Goal: Task Accomplishment & Management: Use online tool/utility

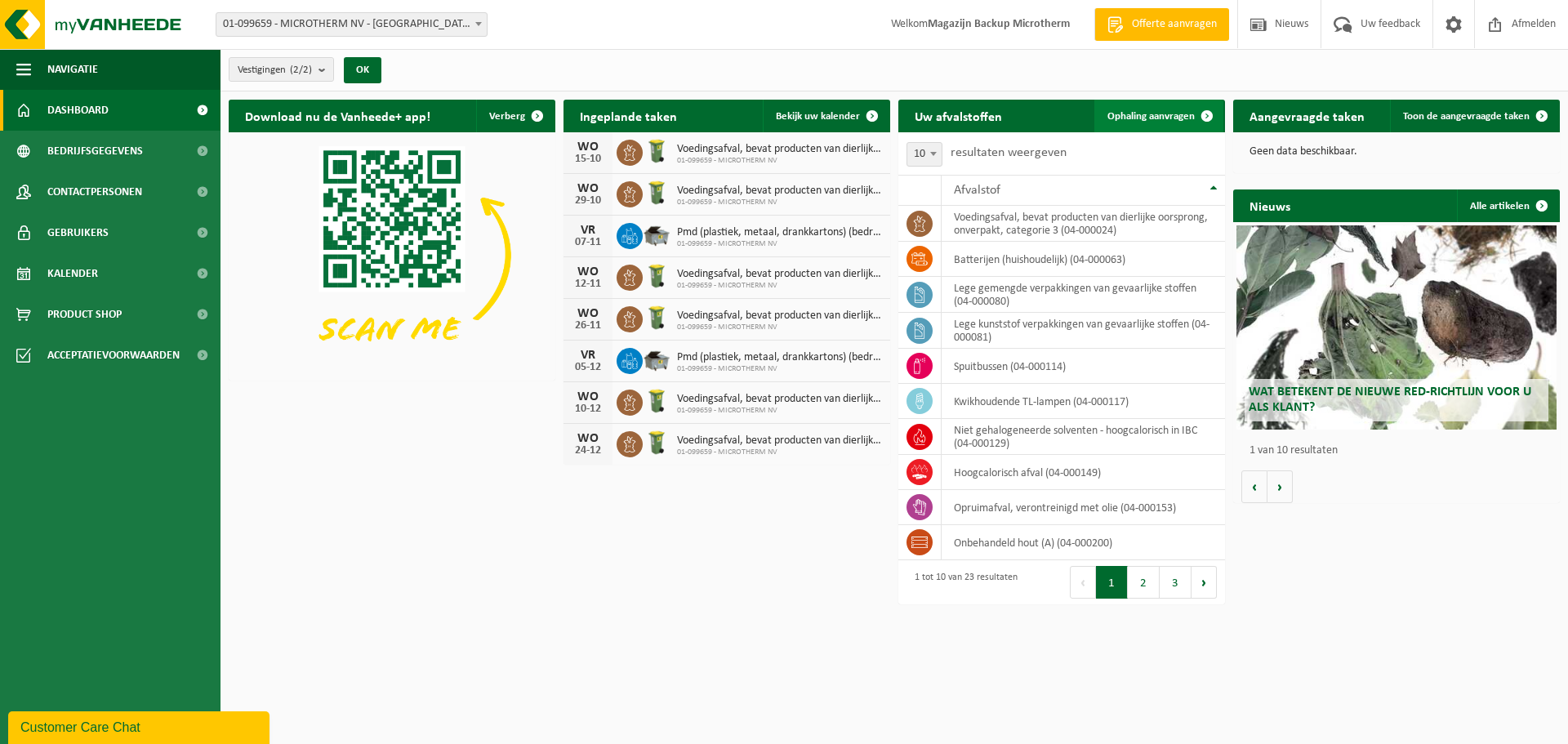
click at [1153, 118] on span "Ophaling aanvragen" at bounding box center [1150, 116] width 87 height 11
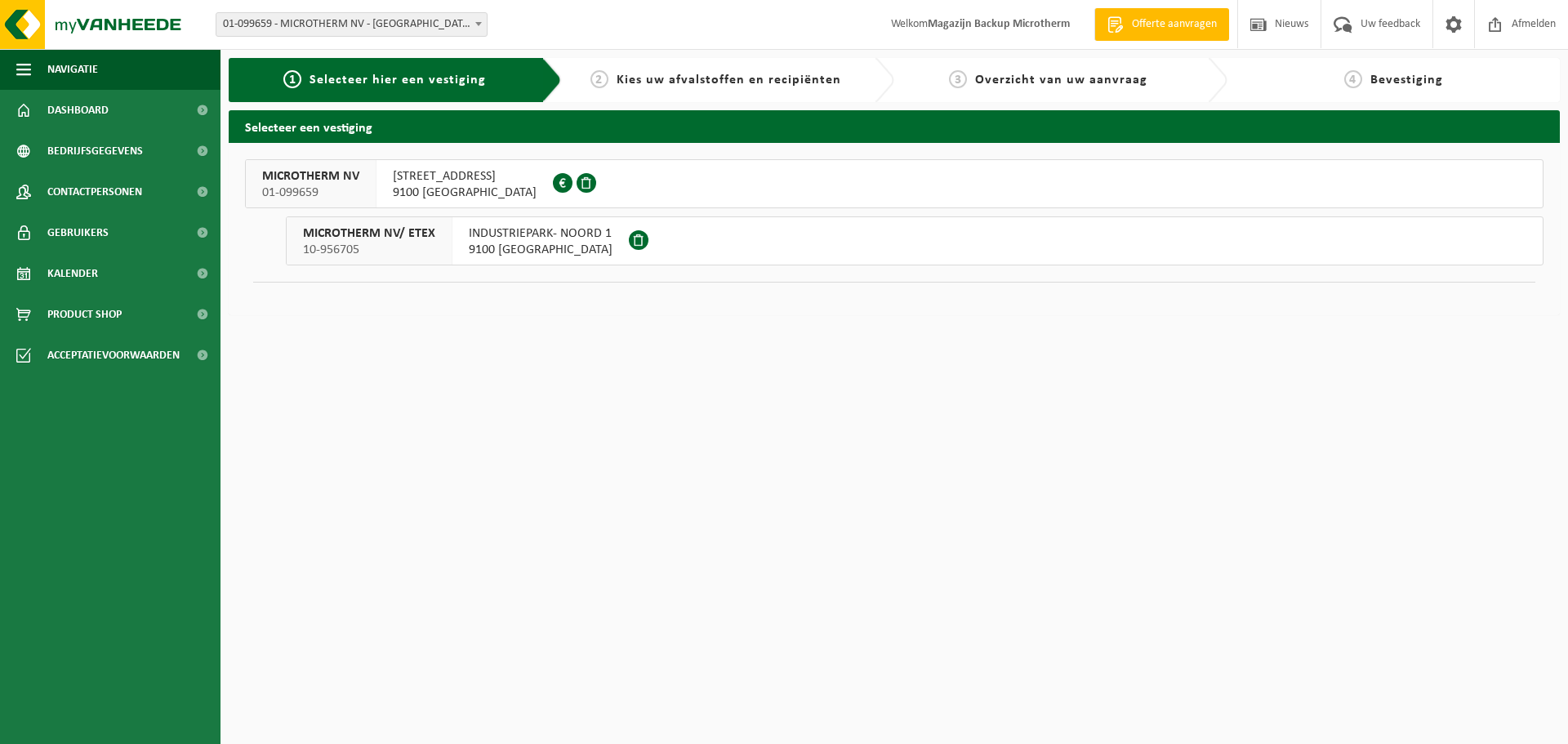
click at [474, 177] on span "HOGE HEERWEG 73" at bounding box center [464, 177] width 144 height 16
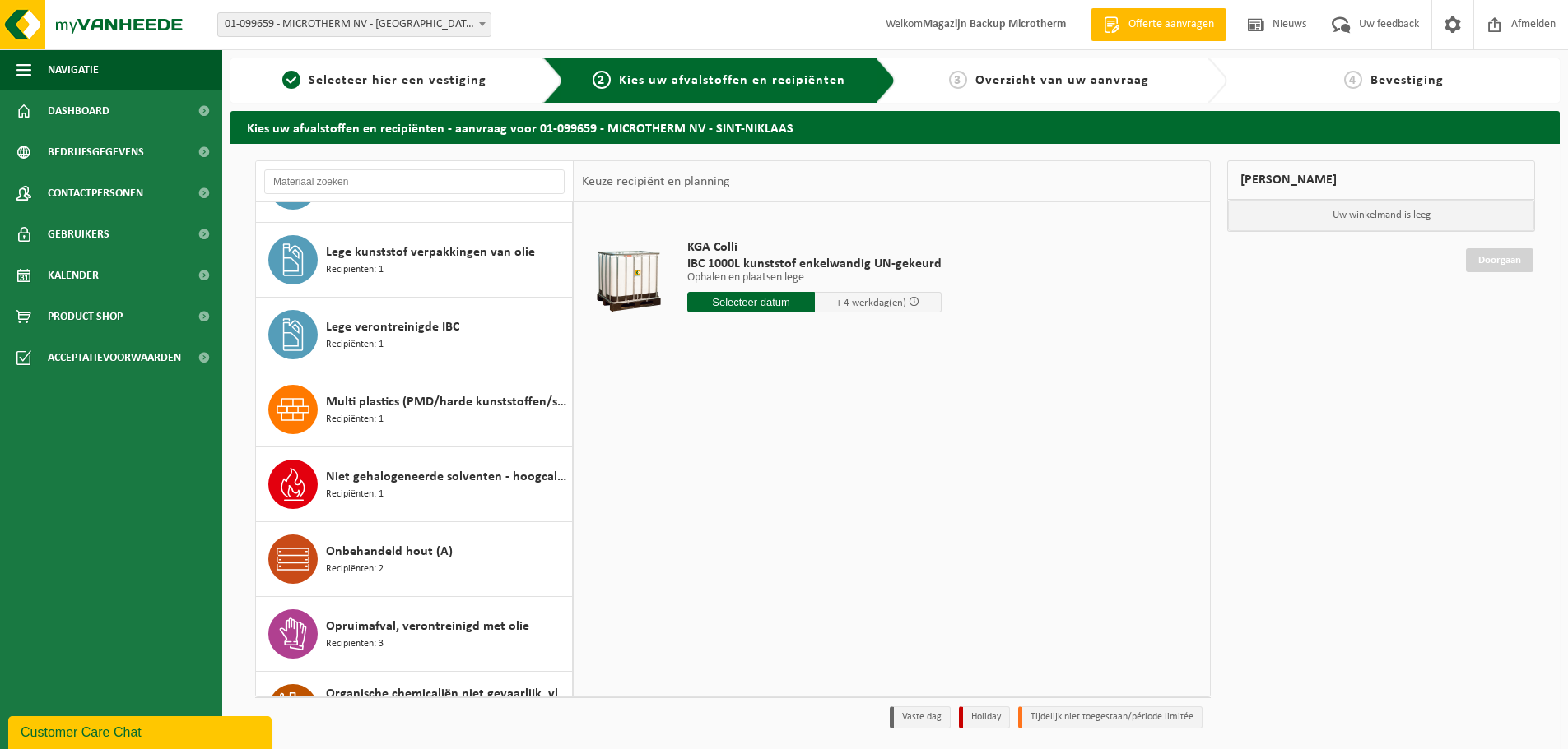
scroll to position [503, 0]
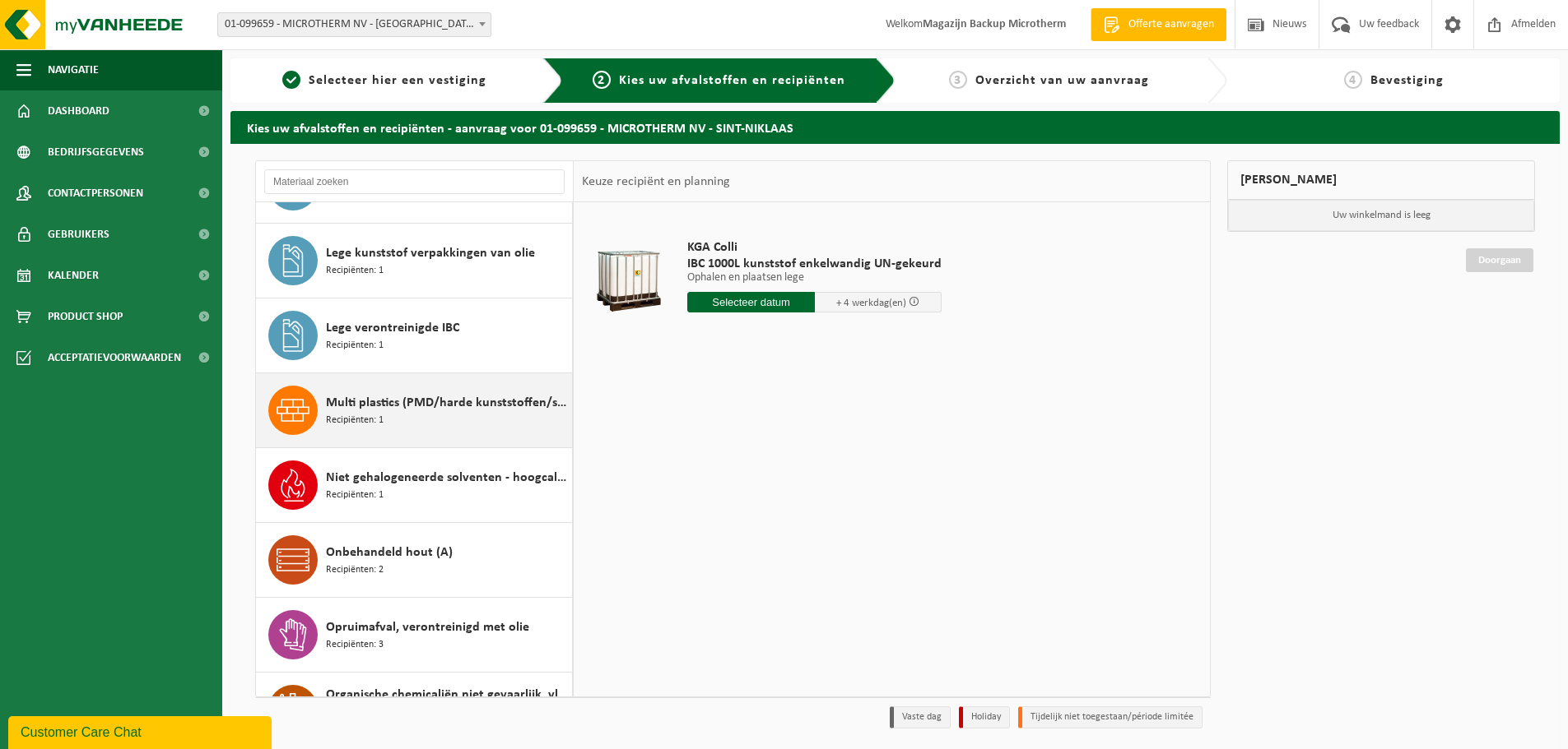
click at [417, 406] on span "Multi plastics (PMD/harde kunststoffen/spanbanden/EPS/folie naturel/folie gemen…" at bounding box center [447, 402] width 242 height 19
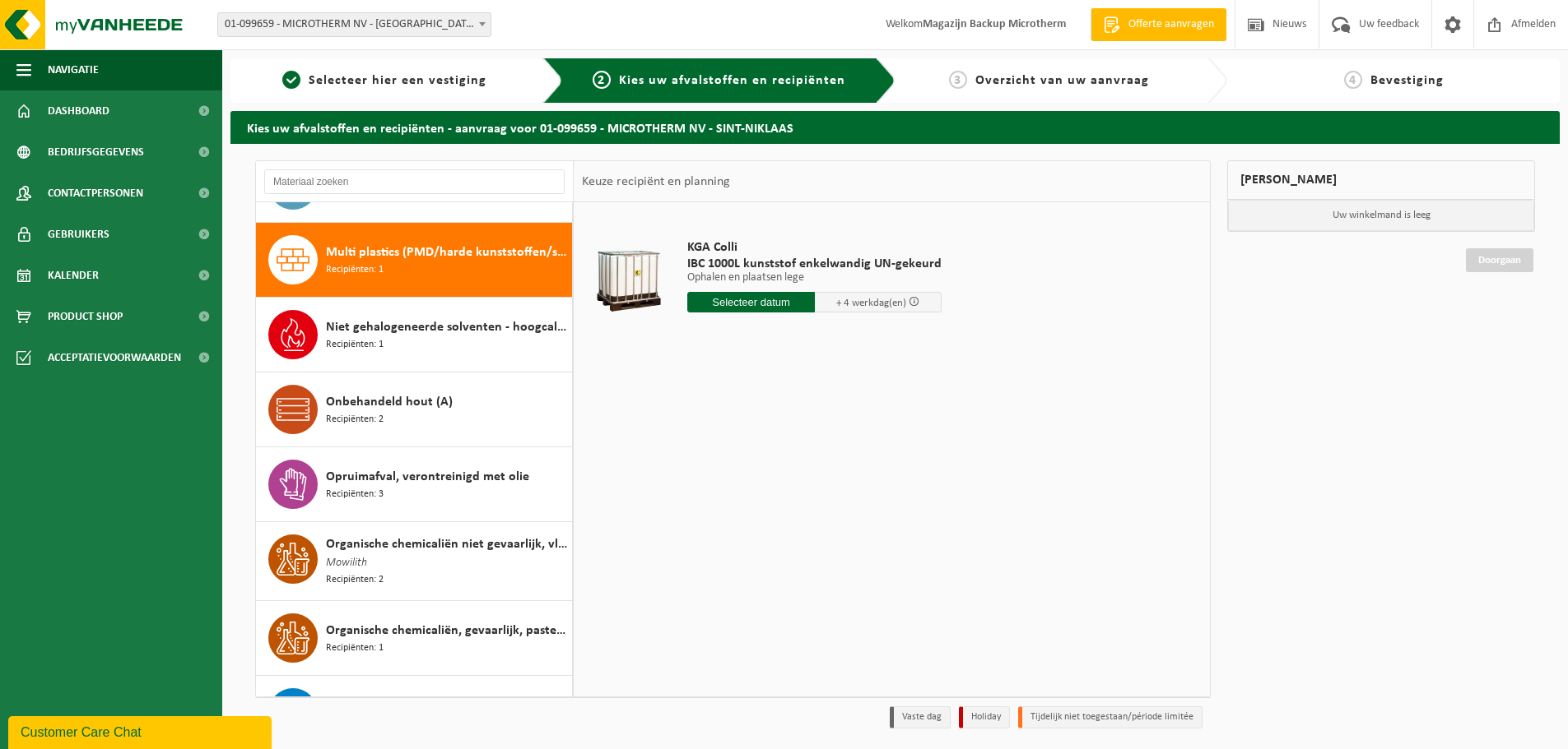
scroll to position [673, 0]
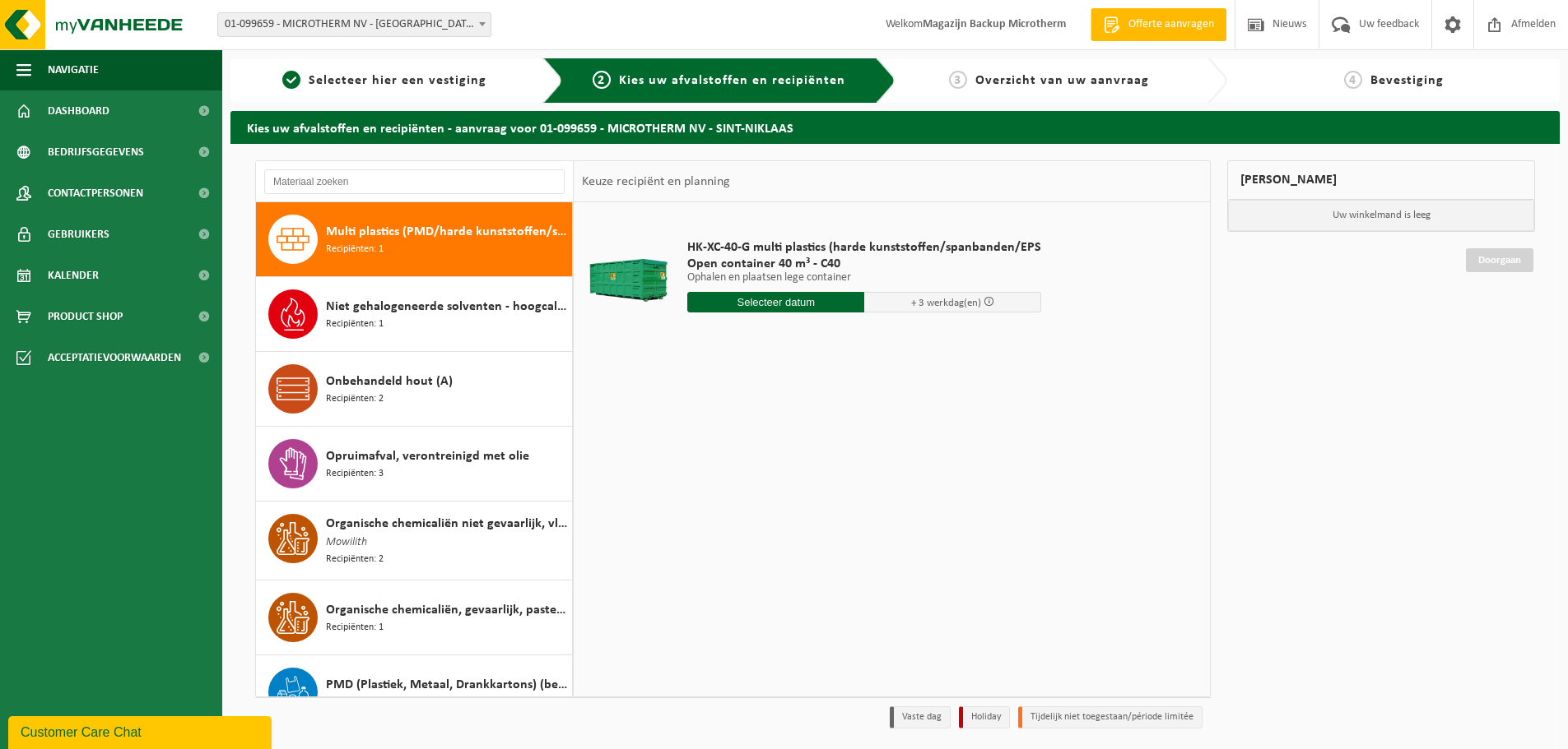
click at [797, 303] on input "text" at bounding box center [776, 303] width 177 height 20
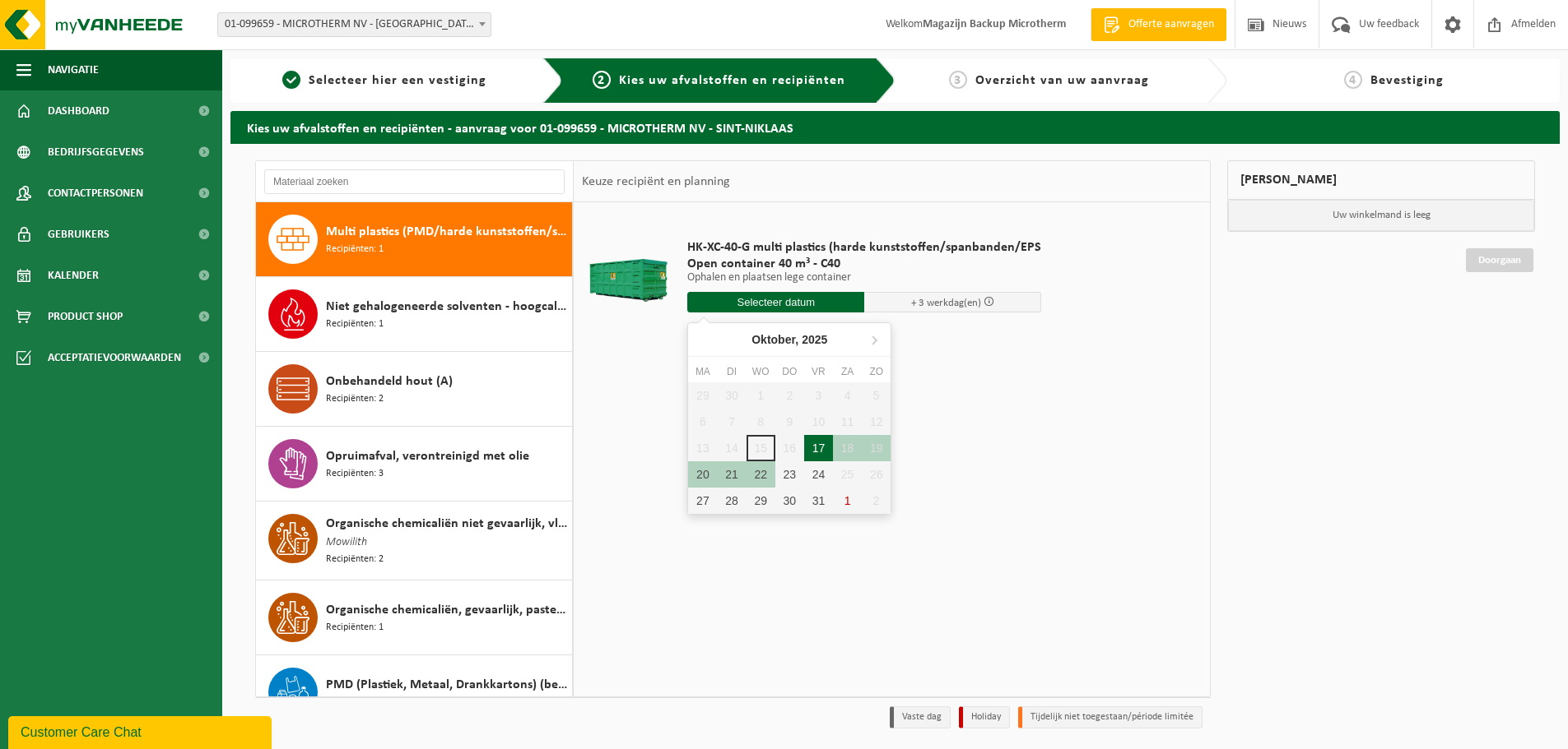
click at [821, 445] on div "17" at bounding box center [818, 448] width 29 height 27
type input "Van 2025-10-17"
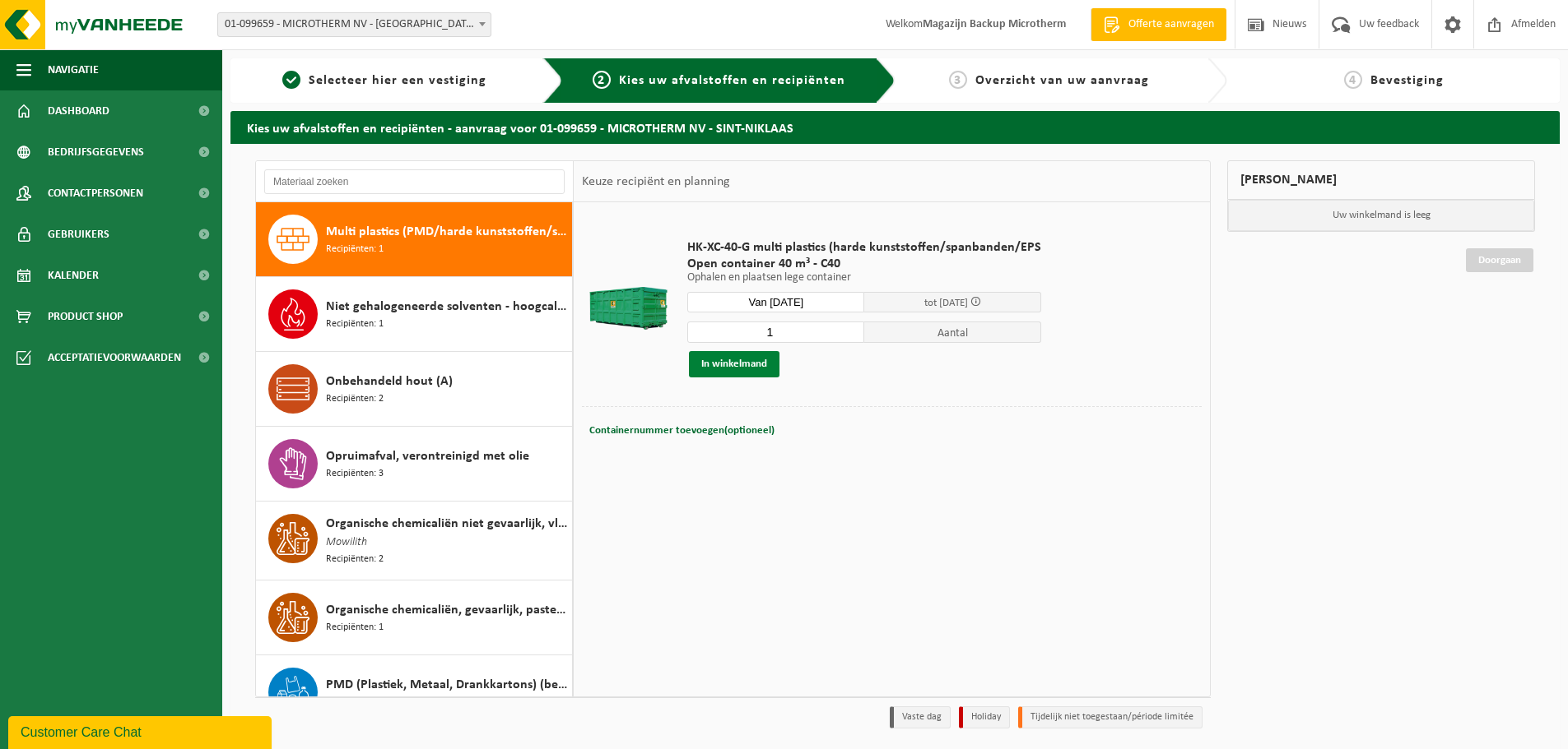
click at [765, 366] on button "In winkelmand" at bounding box center [734, 364] width 90 height 27
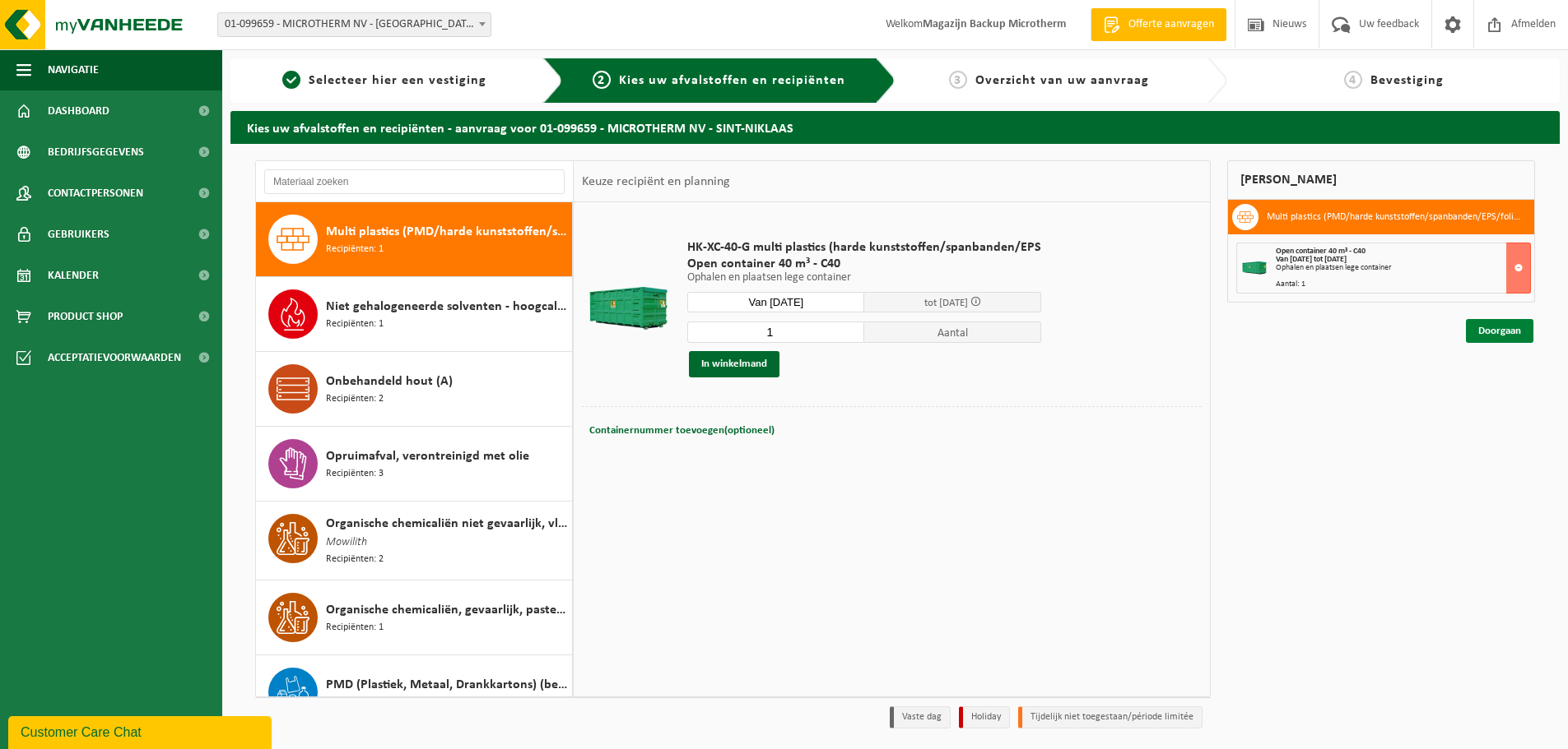
click at [1496, 337] on link "Doorgaan" at bounding box center [1499, 331] width 67 height 24
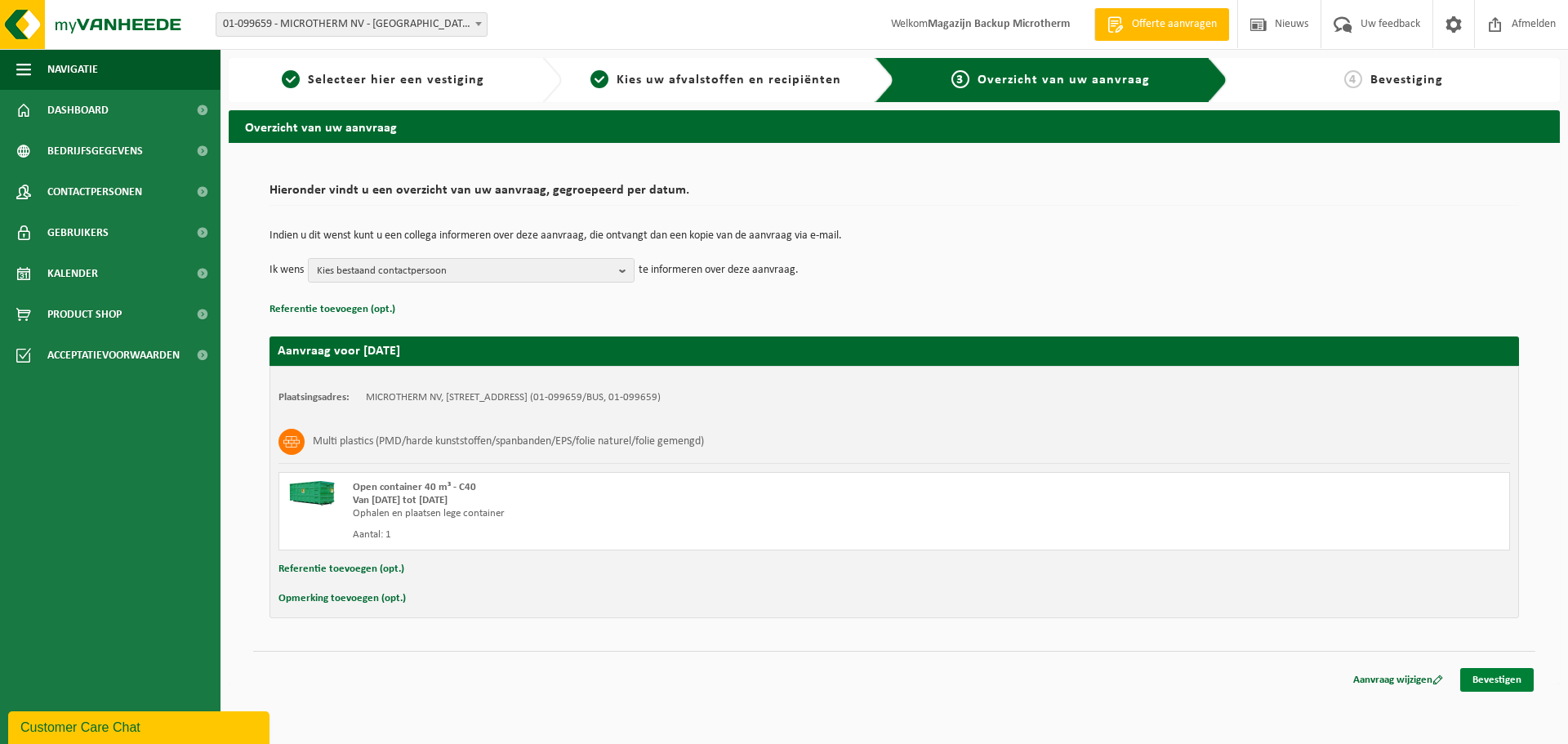
click at [1511, 683] on link "Bevestigen" at bounding box center [1497, 680] width 73 height 24
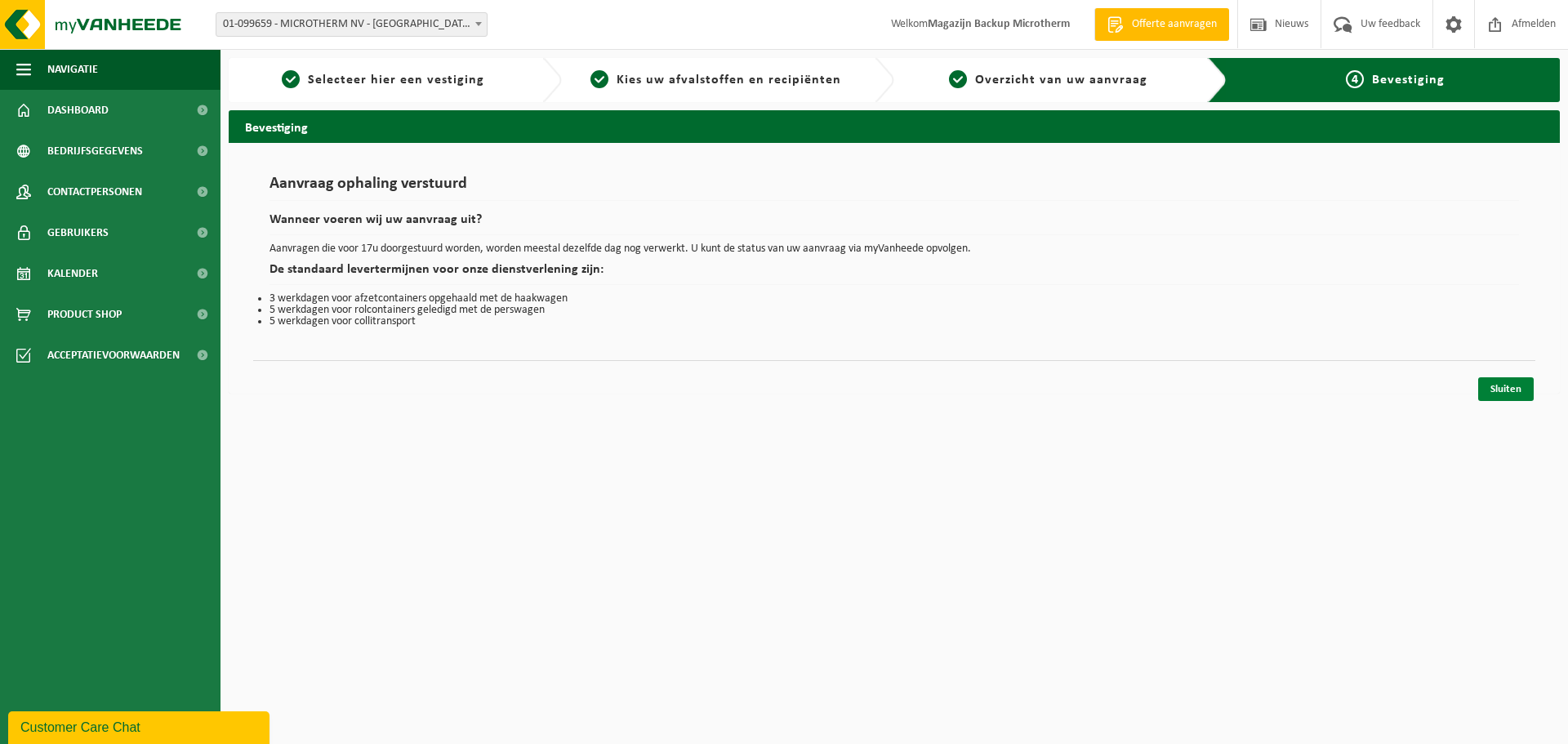
click at [1502, 388] on link "Sluiten" at bounding box center [1506, 389] width 56 height 24
